Goal: Information Seeking & Learning: Learn about a topic

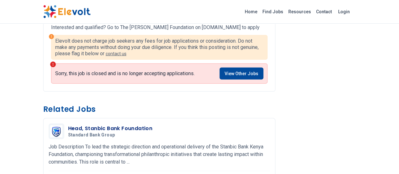
scroll to position [900, 0]
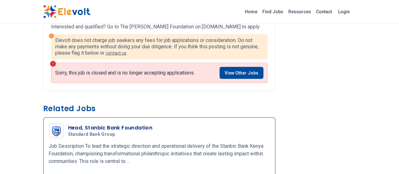
click at [68, 124] on h3 "Head, Stanbic Bank Foundation" at bounding box center [110, 128] width 84 height 8
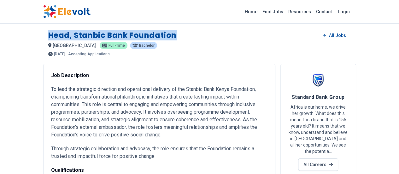
drag, startPoint x: 11, startPoint y: 35, endPoint x: 138, endPoint y: 37, distance: 126.7
click at [138, 37] on div "Head, Stanbic Bank Foundation All Jobs" at bounding box center [199, 35] width 302 height 10
copy h1 "Head, Stanbic Bank Foundation"
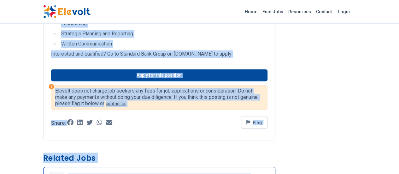
scroll to position [518, 0]
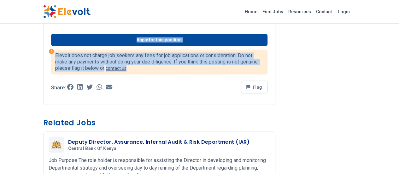
drag, startPoint x: 11, startPoint y: 34, endPoint x: 239, endPoint y: 49, distance: 229.0
click at [239, 49] on div "Head, Stanbic Bank Foundation All Jobs nairobi KE Full-time Bachelor 3 days ago…" at bounding box center [199, 48] width 323 height 1133
copy div "Head, Stanbic Bank Foundation All Jobs nairobi KE Full-time Bachelor 3 days ago…"
